Goal: Task Accomplishment & Management: Manage account settings

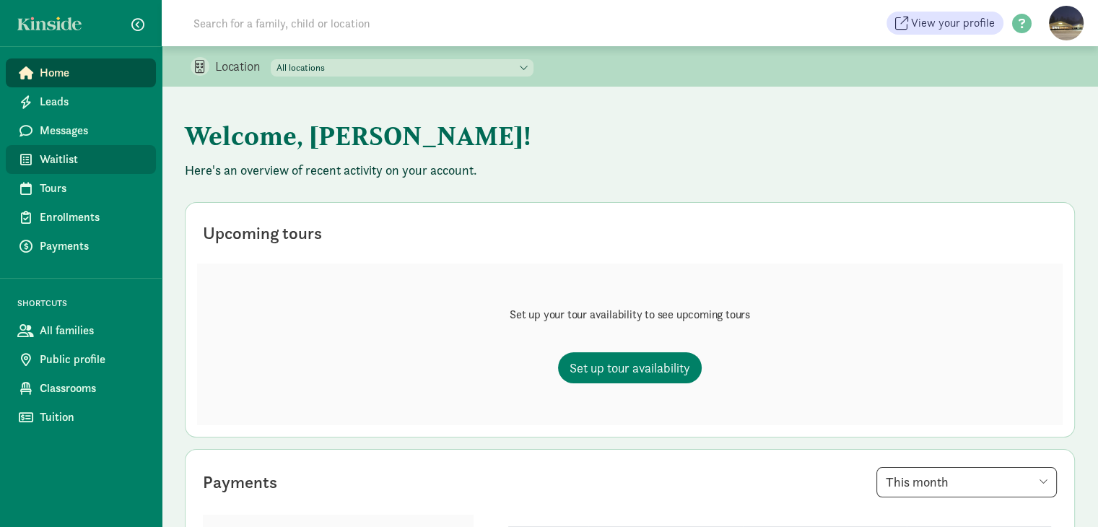
click at [46, 157] on span "Waitlist" at bounding box center [92, 159] width 105 height 17
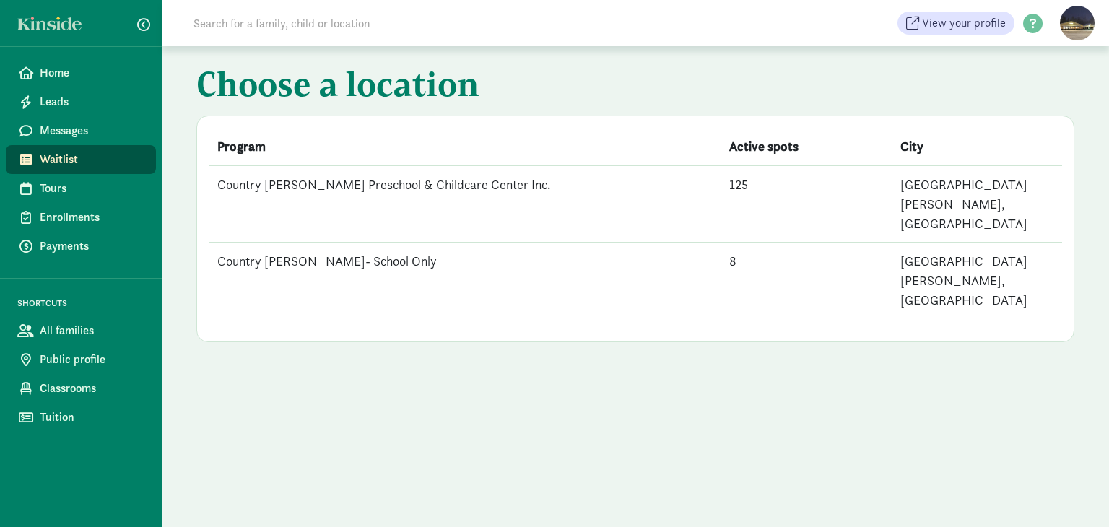
click at [382, 179] on td "Country [PERSON_NAME] Preschool & Childcare Center Inc." at bounding box center [465, 203] width 512 height 77
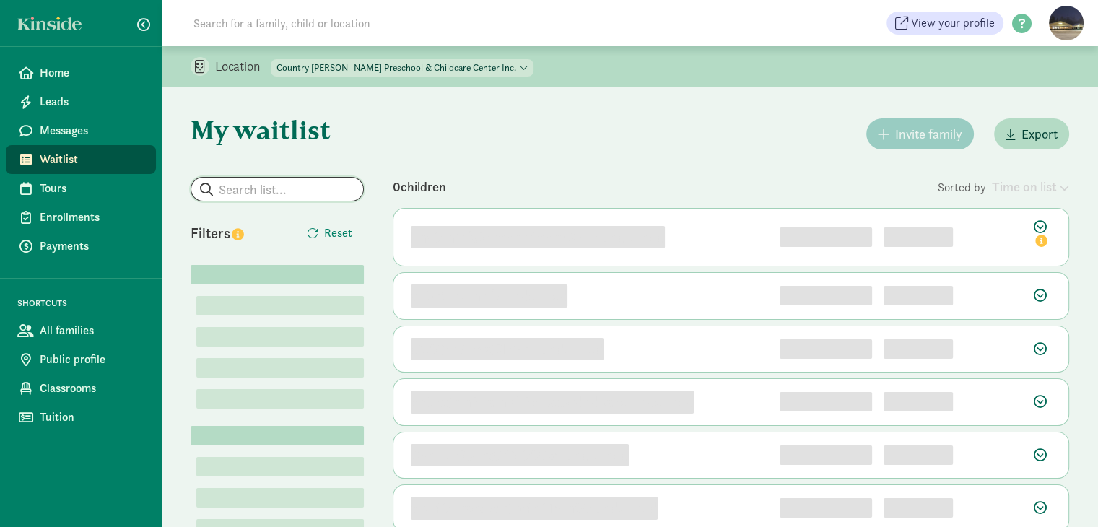
click at [280, 191] on input "search" at bounding box center [277, 189] width 172 height 23
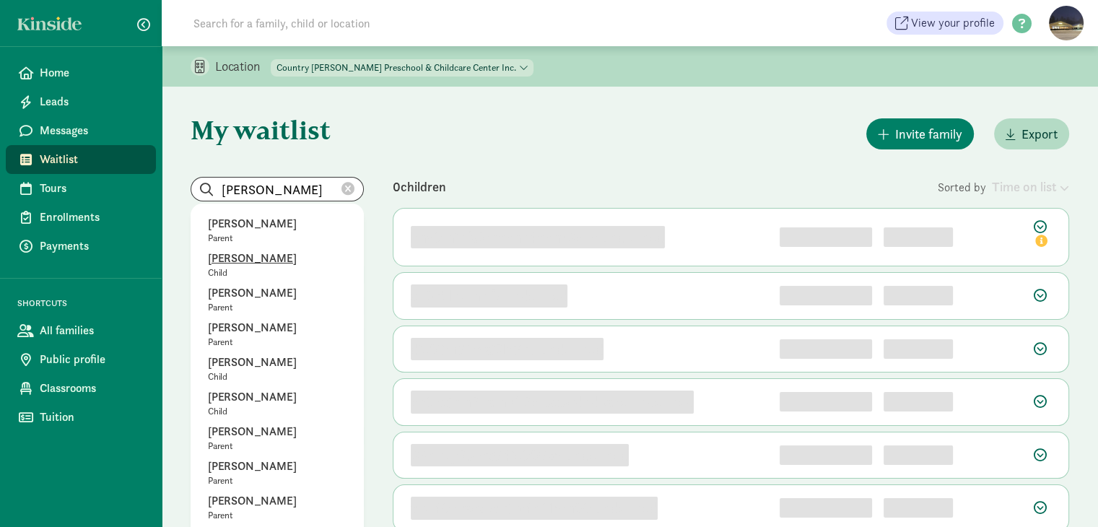
click at [257, 255] on p "[PERSON_NAME]" at bounding box center [277, 258] width 139 height 17
type input "[PERSON_NAME]"
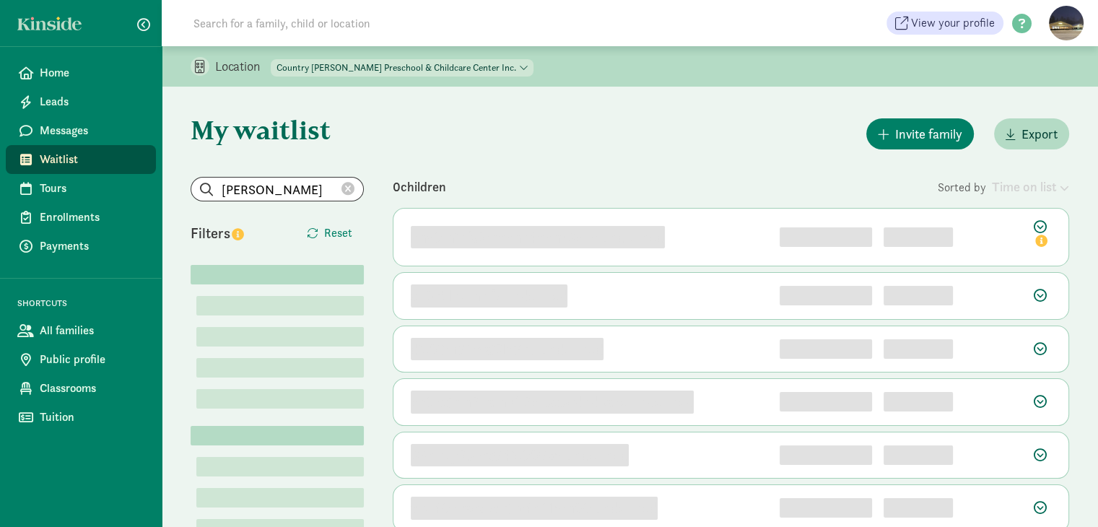
click at [343, 190] on icon at bounding box center [347, 189] width 13 height 13
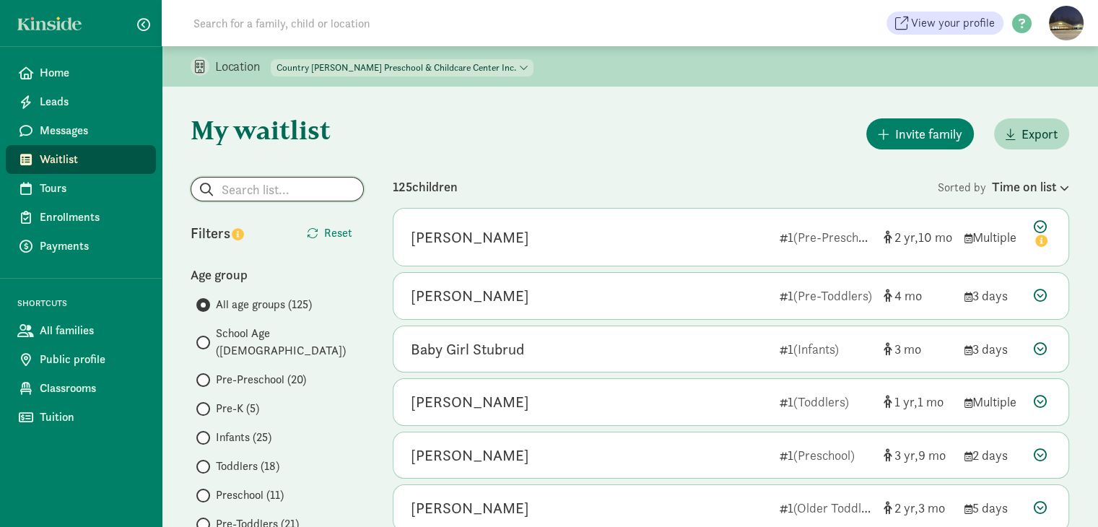
click at [326, 188] on input "search" at bounding box center [277, 189] width 172 height 23
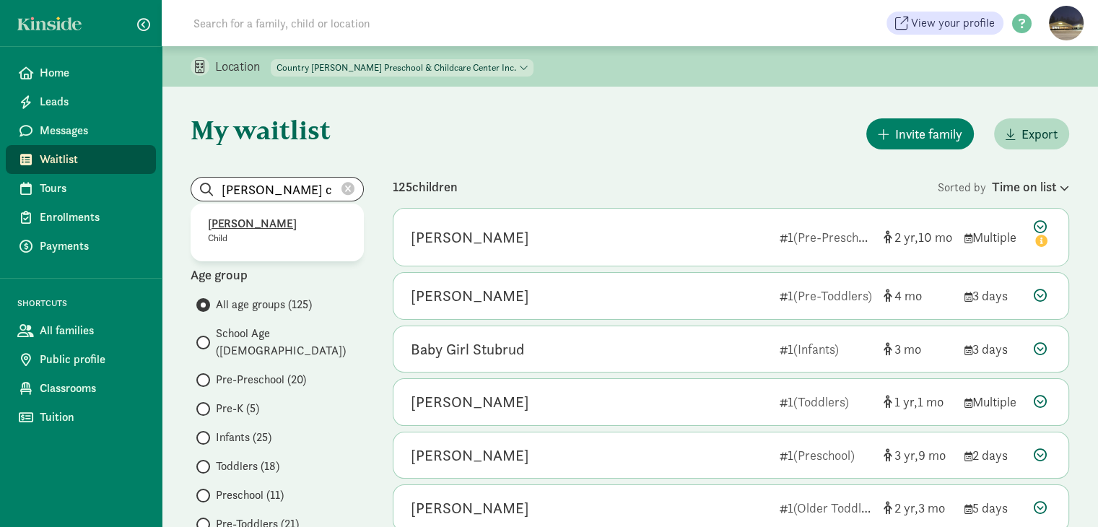
click at [267, 223] on p "[PERSON_NAME]" at bounding box center [277, 223] width 139 height 17
type input "[PERSON_NAME]"
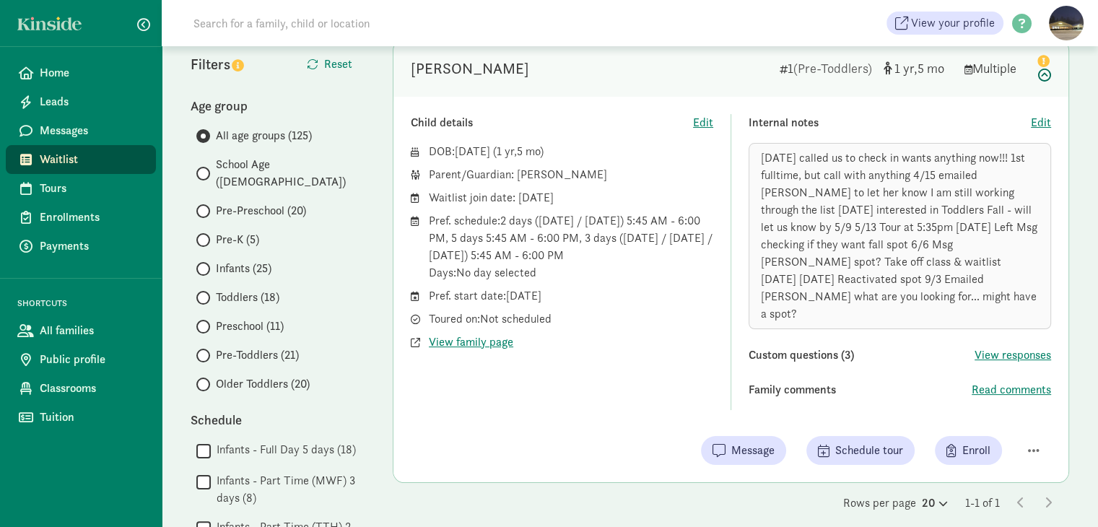
scroll to position [144, 0]
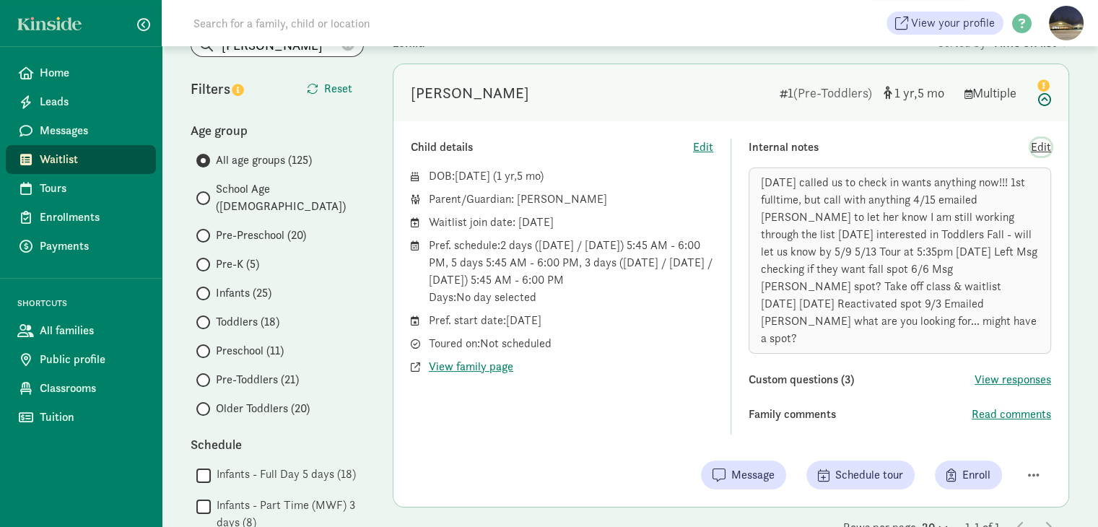
click at [1032, 151] on span "Edit" at bounding box center [1041, 147] width 20 height 17
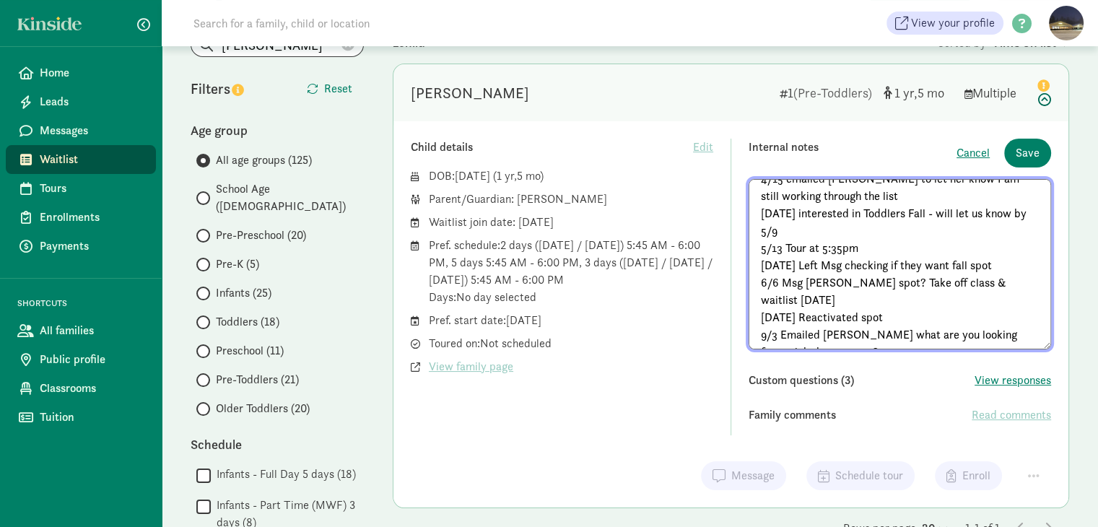
scroll to position [61, 0]
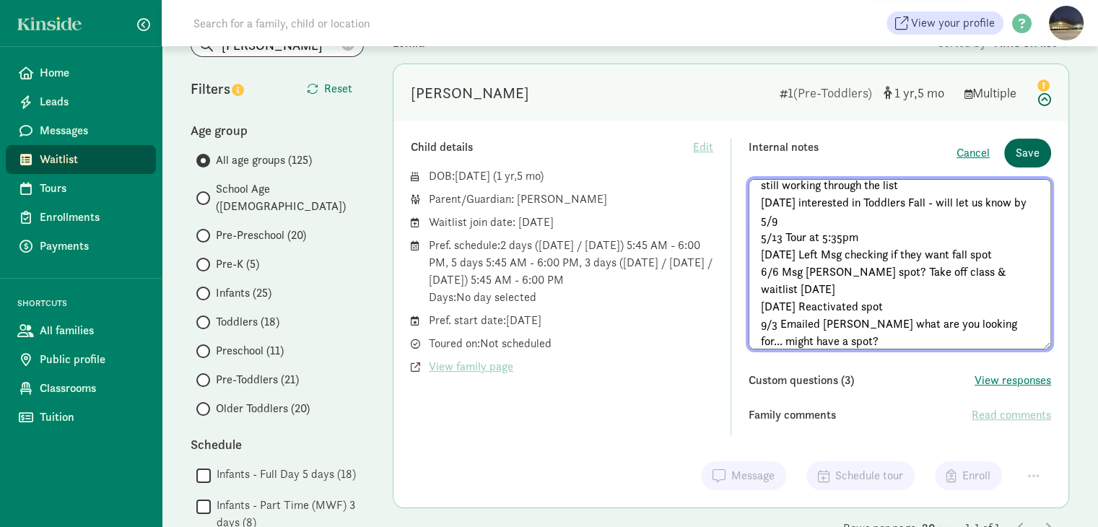
type textarea "[DATE] called us to check in wants anything now!!! 1st fulltime, but call with …"
click at [1036, 162] on span "Save" at bounding box center [1028, 152] width 24 height 17
